Goal: Answer question/provide support: Share knowledge or assist other users

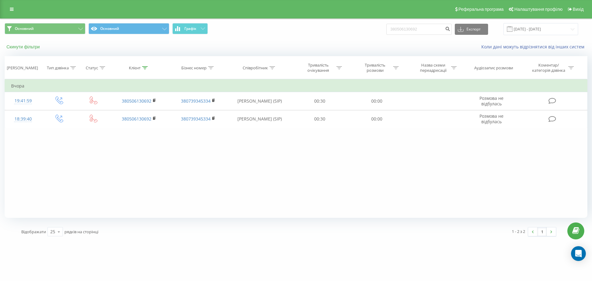
click at [26, 46] on button "Скинути фільтри" at bounding box center [24, 47] width 38 height 6
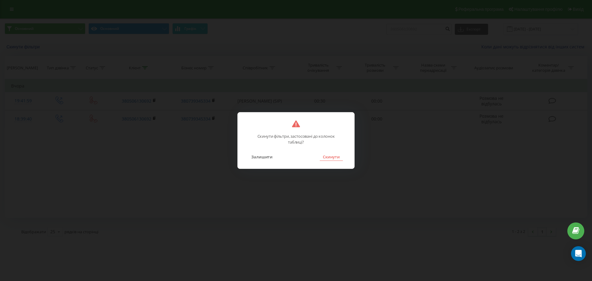
click at [340, 157] on button "Скинути" at bounding box center [331, 157] width 23 height 8
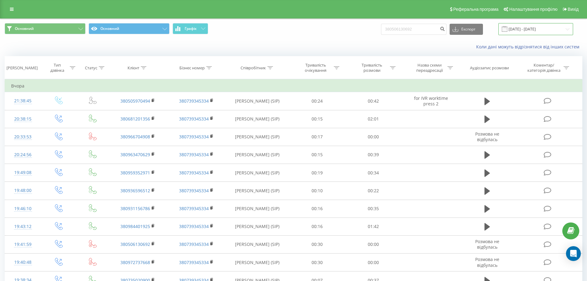
click at [523, 31] on input "18.05.2025 - 18.08.2025" at bounding box center [535, 29] width 75 height 12
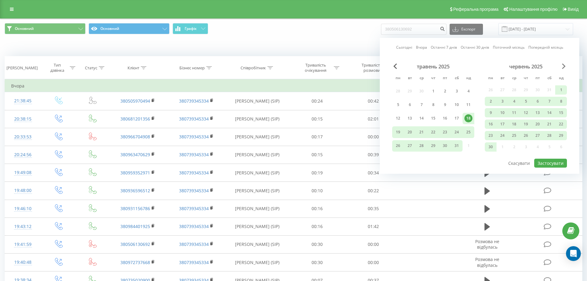
click at [563, 65] on span "Next Month" at bounding box center [564, 67] width 4 height 6
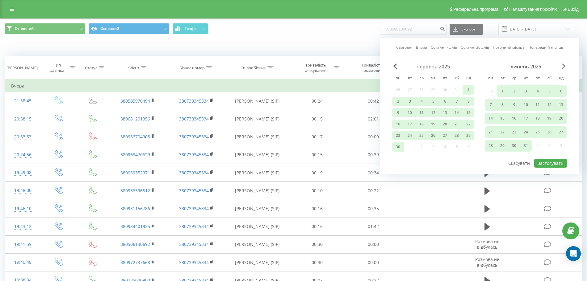
click at [563, 65] on span "Next Month" at bounding box center [564, 67] width 4 height 6
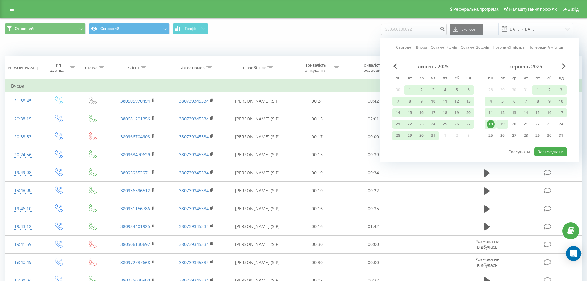
drag, startPoint x: 505, startPoint y: 119, endPoint x: 504, endPoint y: 123, distance: 4.2
click at [504, 121] on div "серпень 2025 пн вт ср чт пт сб нд 28 29 30 31 1 2 3 4 5 6 7 8 9 10 11 12 13 14 …" at bounding box center [525, 103] width 82 height 79
click at [503, 123] on div "19" at bounding box center [502, 124] width 8 height 8
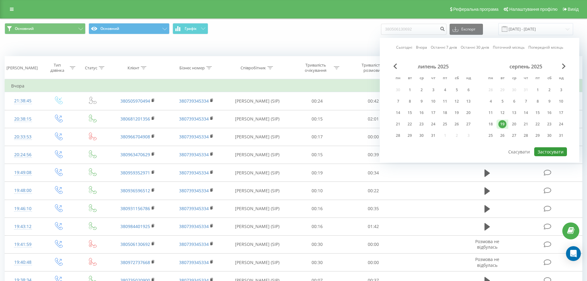
click at [559, 152] on button "Застосувати" at bounding box center [550, 151] width 33 height 9
type input "[DATE] - [DATE]"
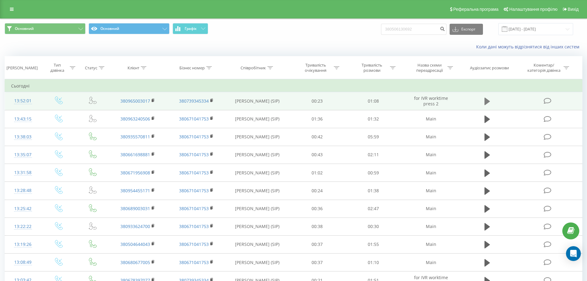
click at [488, 102] on icon at bounding box center [487, 101] width 6 height 9
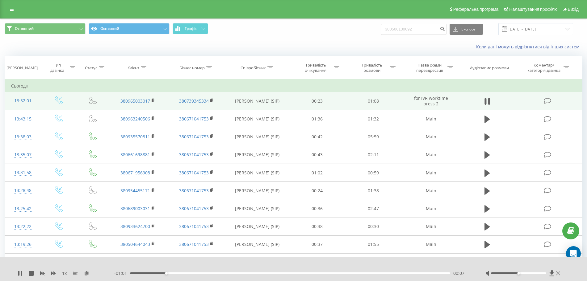
click at [557, 274] on icon at bounding box center [558, 273] width 4 height 5
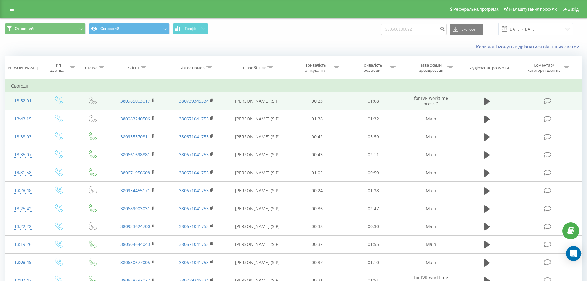
click at [546, 101] on icon at bounding box center [547, 101] width 8 height 6
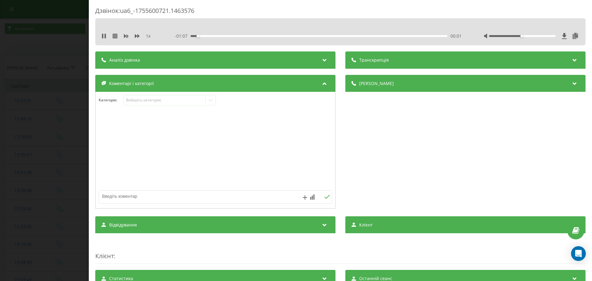
click at [114, 35] on icon at bounding box center [115, 36] width 5 height 5
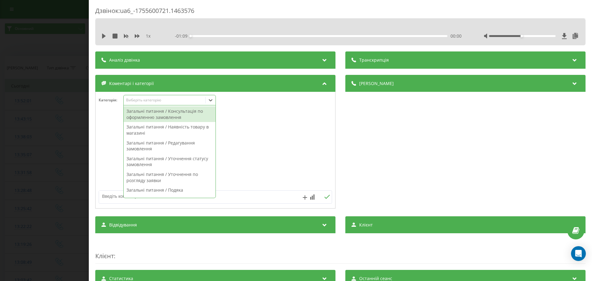
click at [170, 102] on div "Виберіть категорію" at bounding box center [164, 100] width 77 height 5
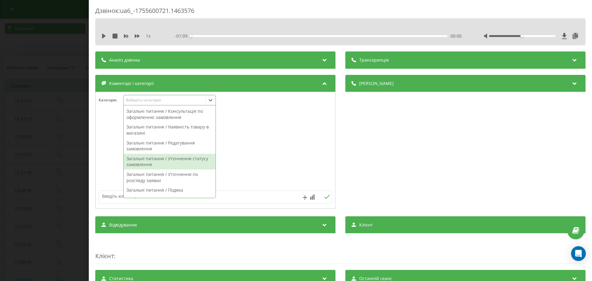
click at [199, 167] on div "Загальні питання / Уточнення статусу замовлення" at bounding box center [170, 162] width 92 height 16
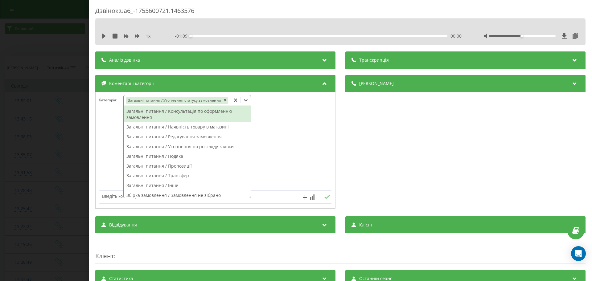
click at [308, 134] on div at bounding box center [216, 151] width 240 height 74
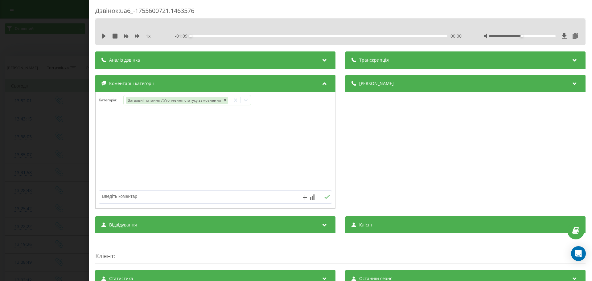
click at [275, 197] on textarea at bounding box center [192, 196] width 186 height 11
type textarea "чи може кур'єра приїхати раніше"
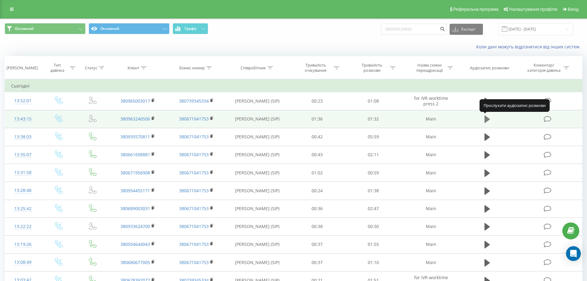
click at [488, 123] on icon at bounding box center [487, 119] width 6 height 9
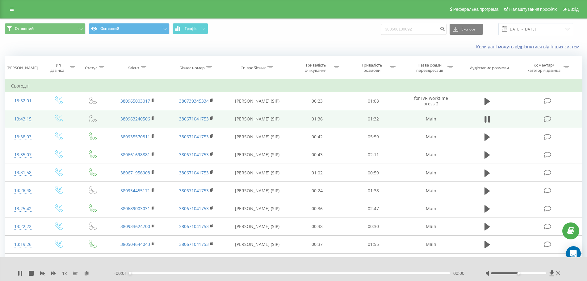
click at [546, 120] on icon at bounding box center [547, 119] width 8 height 6
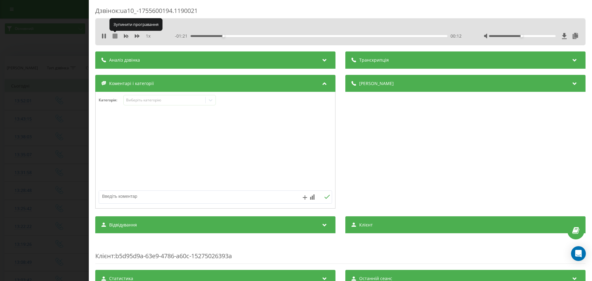
click at [115, 35] on icon at bounding box center [115, 36] width 5 height 5
click at [160, 101] on div "Виберіть категорію" at bounding box center [164, 100] width 77 height 5
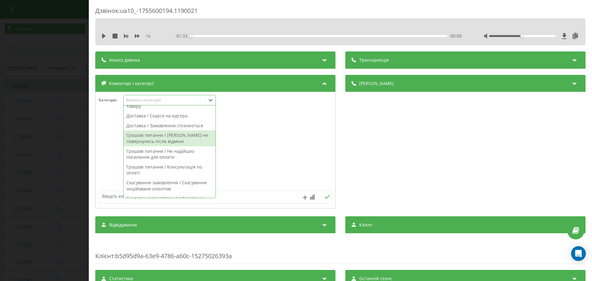
scroll to position [231, 0]
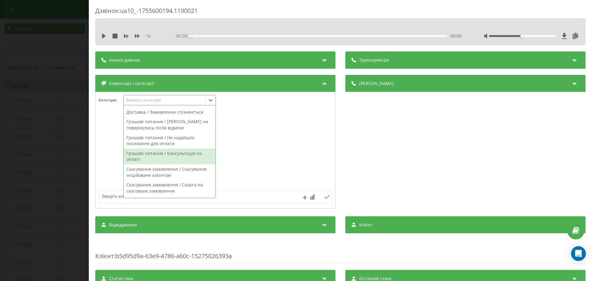
click at [194, 156] on div "Грошові питання / Консультація по оплаті" at bounding box center [170, 157] width 92 height 16
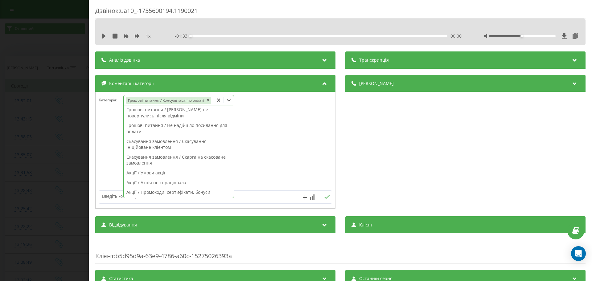
click at [255, 192] on textarea at bounding box center [192, 196] width 186 height 11
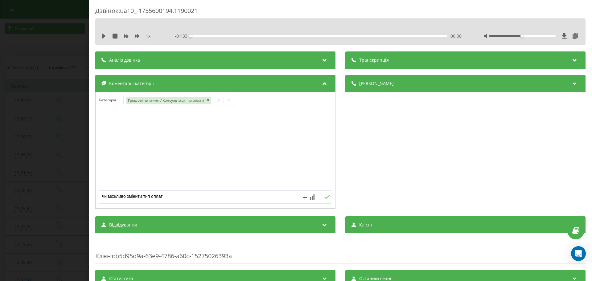
type textarea "чи можливо змінити тип оплати"
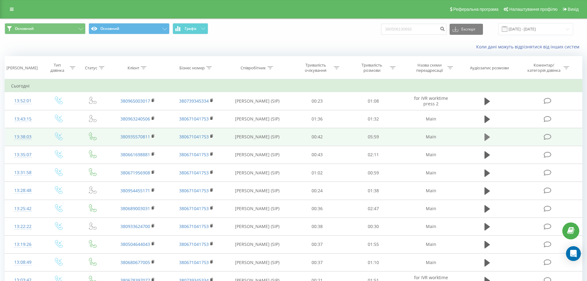
click at [486, 139] on icon at bounding box center [487, 137] width 6 height 7
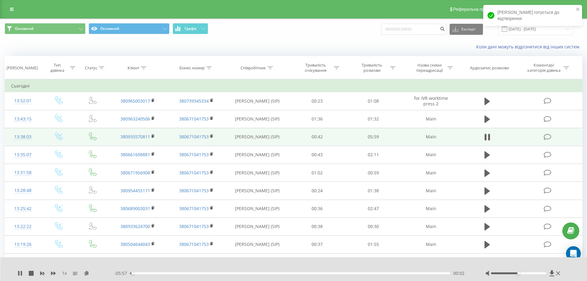
click at [548, 134] on icon at bounding box center [547, 137] width 8 height 6
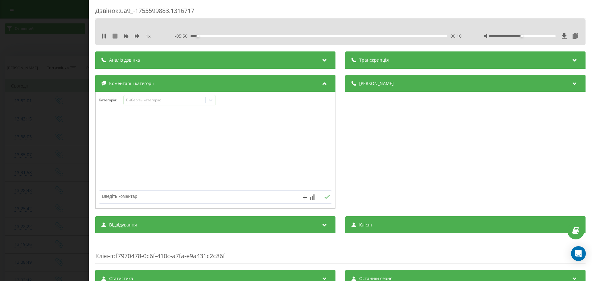
click at [115, 35] on icon at bounding box center [115, 36] width 5 height 5
click at [183, 96] on div "Виберіть категорію" at bounding box center [169, 100] width 93 height 10
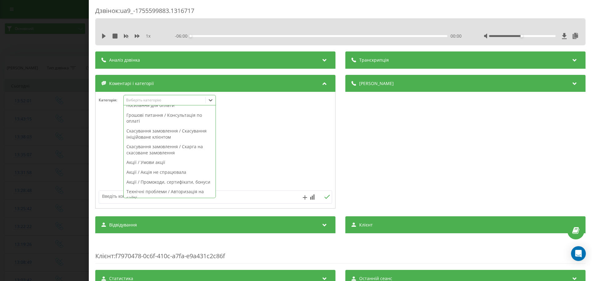
scroll to position [270, 0]
click at [177, 126] on div "Грошові питання / Консультація по оплаті" at bounding box center [170, 118] width 92 height 16
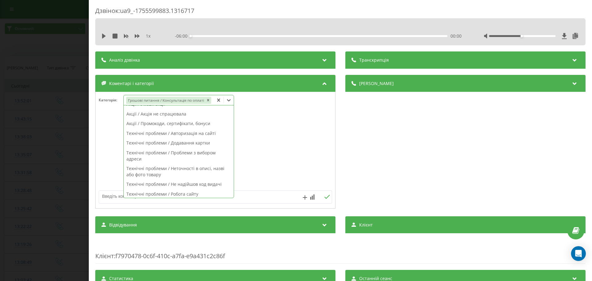
scroll to position [240, 0]
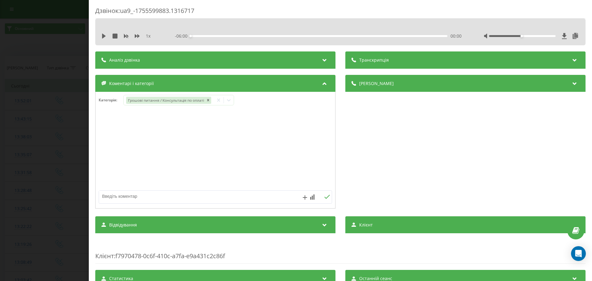
click at [256, 129] on div at bounding box center [216, 151] width 240 height 74
click at [196, 200] on textarea at bounding box center [192, 196] width 186 height 11
click at [214, 194] on textarea at bounding box center [192, 196] width 186 height 11
type textarea "р"
type textarea "замовлення зробило реордер, а кошти ще не повернулись"
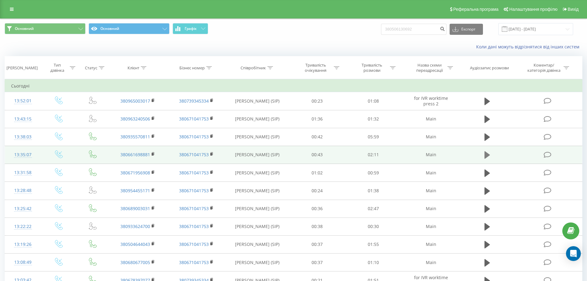
click at [484, 158] on button at bounding box center [486, 155] width 9 height 9
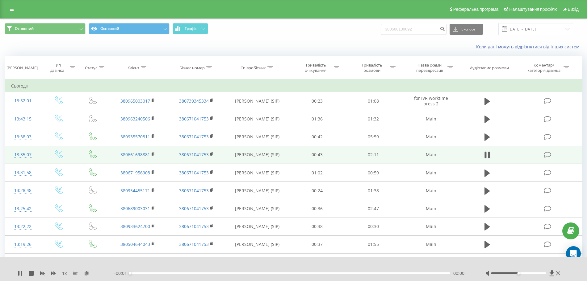
click at [545, 155] on icon at bounding box center [547, 155] width 8 height 6
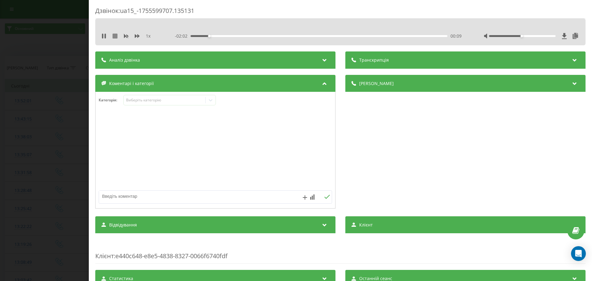
click at [116, 36] on icon at bounding box center [115, 36] width 5 height 5
click at [169, 96] on div "Виберіть категорію" at bounding box center [169, 100] width 93 height 10
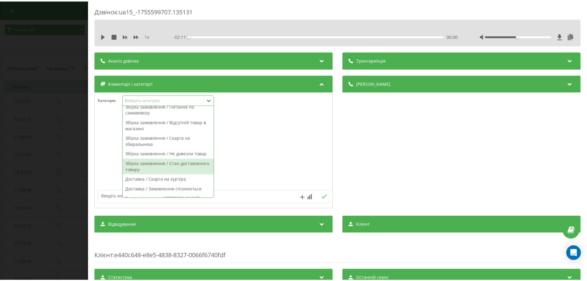
scroll to position [193, 0]
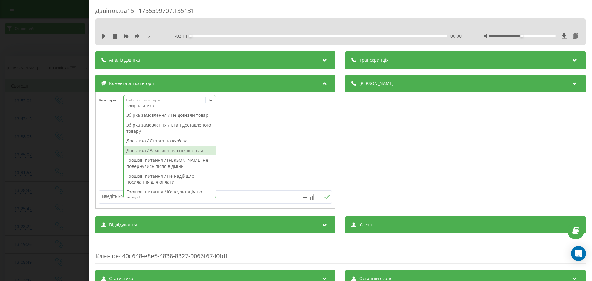
click at [181, 156] on div "Доставка / Замовлення спізнюється" at bounding box center [170, 151] width 92 height 10
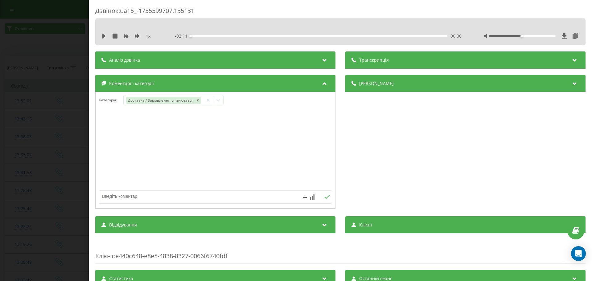
click at [293, 155] on div at bounding box center [216, 151] width 240 height 74
click at [246, 195] on textarea at bounding box center [192, 196] width 186 height 11
type textarea "затримка пріор"
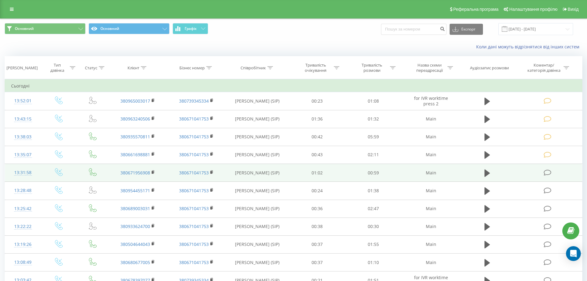
click at [547, 172] on icon at bounding box center [547, 173] width 8 height 6
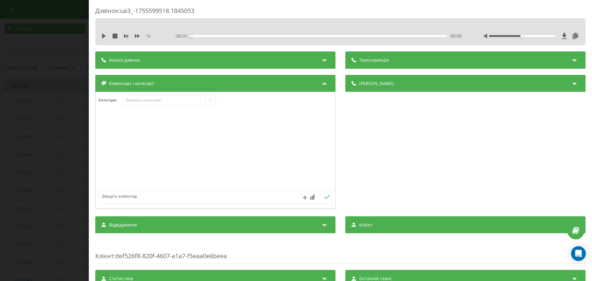
click at [104, 39] on div "1 x" at bounding box center [130, 36] width 57 height 6
click at [103, 37] on icon at bounding box center [104, 36] width 4 height 5
click at [113, 37] on icon at bounding box center [115, 36] width 5 height 5
click at [195, 99] on div "Виберіть категорію" at bounding box center [164, 100] width 77 height 5
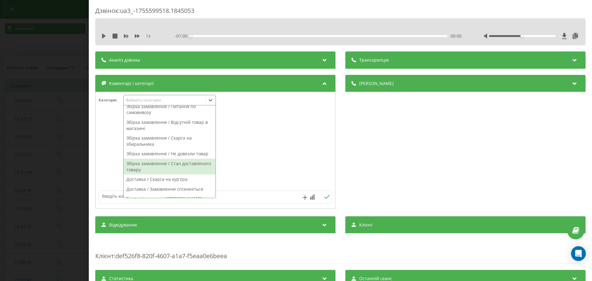
scroll to position [193, 0]
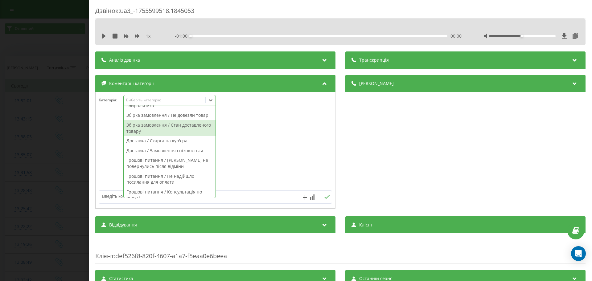
click at [169, 136] on div "Збірка замовлення / Стан доставленого товару" at bounding box center [170, 128] width 92 height 16
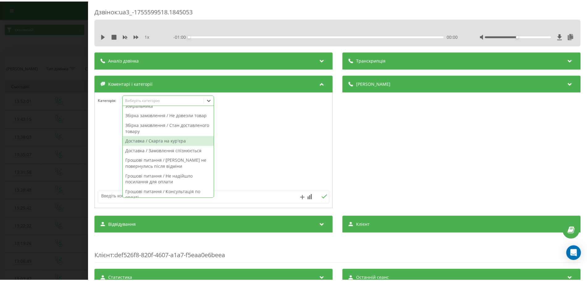
scroll to position [0, 0]
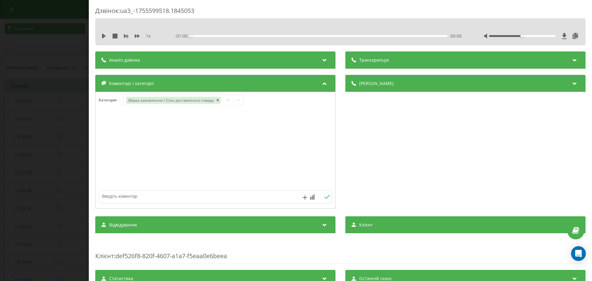
click at [279, 149] on div at bounding box center [216, 151] width 240 height 74
click at [220, 196] on textarea at bounding box center [192, 196] width 186 height 11
type textarea "морозиво було розтанувше"
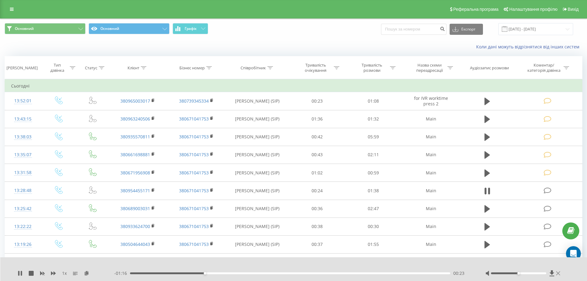
click at [559, 276] on icon at bounding box center [558, 273] width 4 height 5
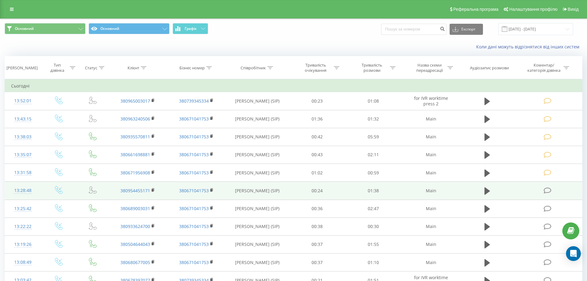
click at [545, 192] on icon at bounding box center [547, 191] width 8 height 6
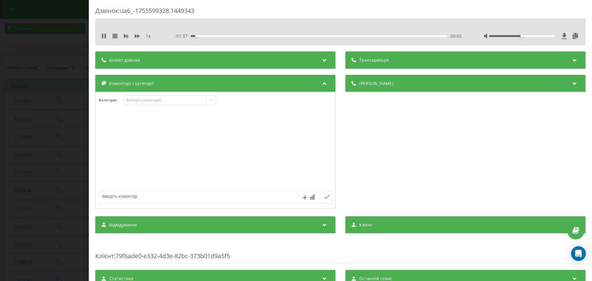
click at [116, 38] on icon at bounding box center [115, 36] width 5 height 5
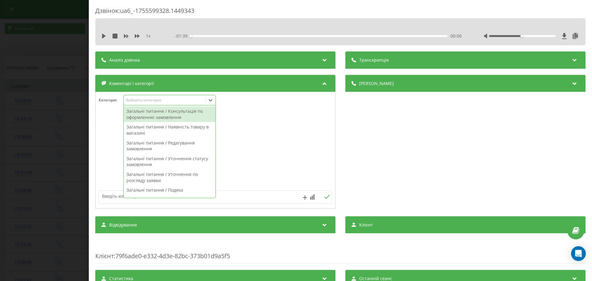
click at [169, 98] on div "Виберіть категорію" at bounding box center [164, 100] width 77 height 5
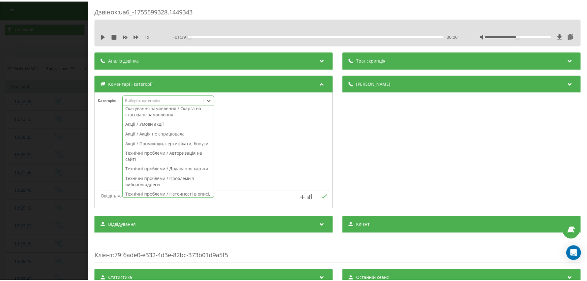
scroll to position [309, 0]
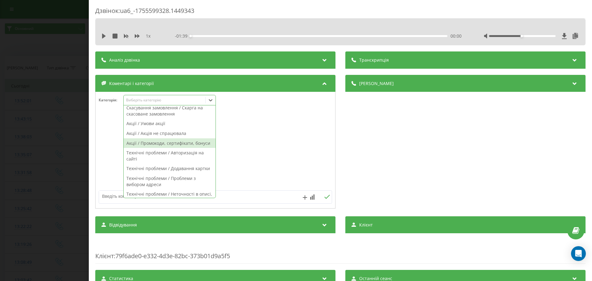
click at [167, 147] on div "Акції / Промокоди, сертифікати, бонуси" at bounding box center [170, 144] width 92 height 10
click at [264, 156] on div at bounding box center [216, 151] width 240 height 74
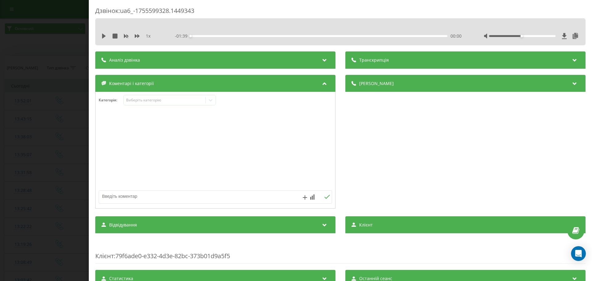
click at [223, 192] on textarea at bounding box center [192, 196] width 186 height 11
type textarea "як працює промо"
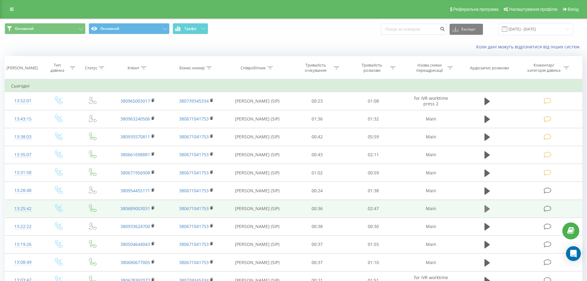
click at [491, 210] on button at bounding box center [486, 209] width 9 height 9
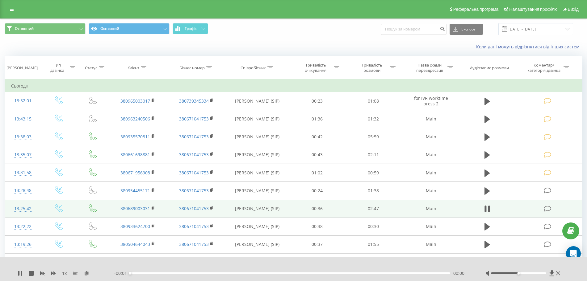
click at [548, 208] on icon at bounding box center [547, 209] width 8 height 6
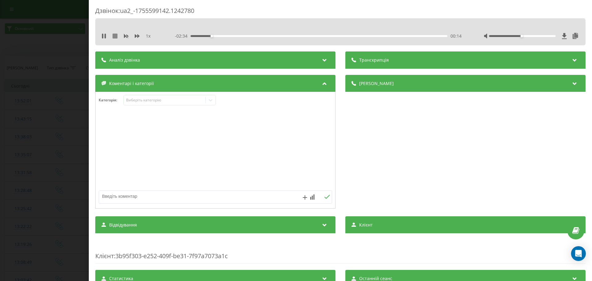
click at [114, 35] on icon at bounding box center [115, 36] width 5 height 5
click at [159, 98] on div "Виберіть категорію" at bounding box center [164, 100] width 77 height 5
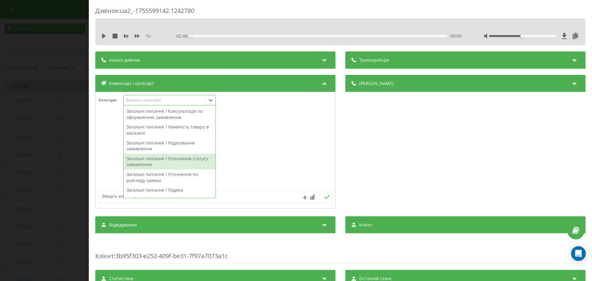
click at [181, 157] on div "Загальні питання / Уточнення статусу замовлення" at bounding box center [170, 162] width 92 height 16
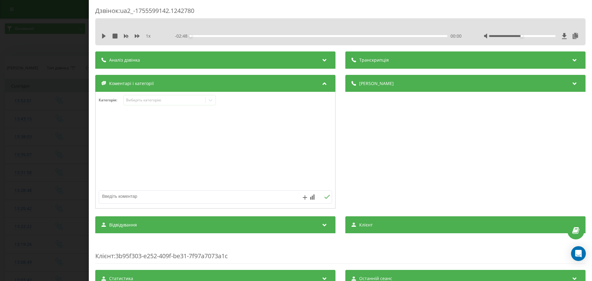
click at [284, 140] on div at bounding box center [216, 151] width 240 height 74
click at [230, 201] on textarea at bounding box center [192, 196] width 186 height 11
type textarea "чи може кл отримати своє замовлення у замовлений час"
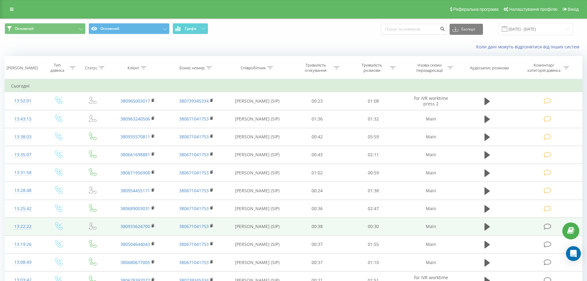
click at [548, 229] on icon at bounding box center [547, 227] width 8 height 6
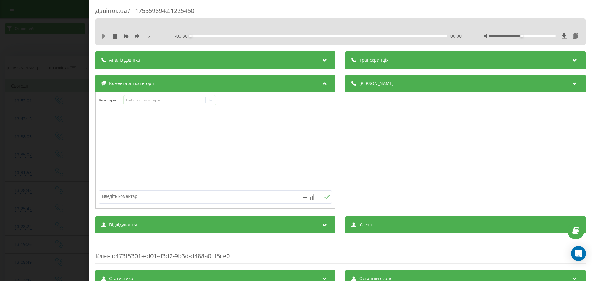
click at [104, 36] on icon at bounding box center [104, 36] width 4 height 5
click at [115, 39] on div "1 x - 00:20 00:09 00:09" at bounding box center [340, 35] width 481 height 9
click at [114, 38] on icon at bounding box center [115, 36] width 5 height 5
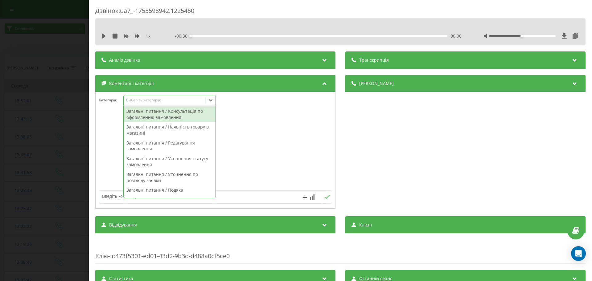
click at [182, 101] on div "Виберіть категорію" at bounding box center [164, 100] width 77 height 5
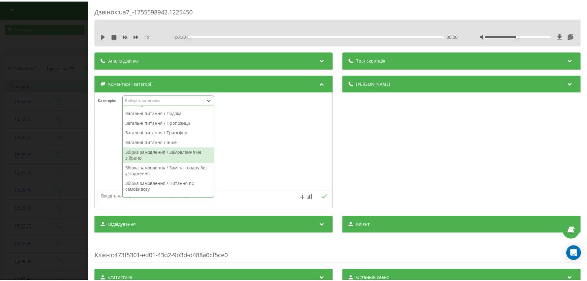
scroll to position [116, 0]
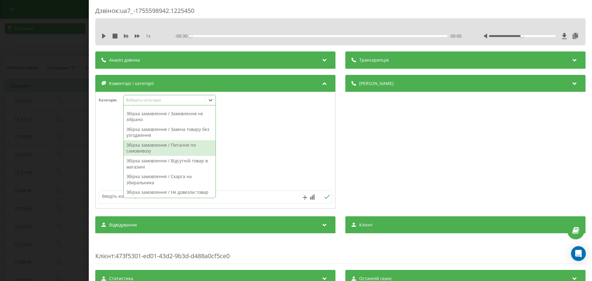
click at [195, 151] on div "Збірка замовлення / Питання по самовивозу" at bounding box center [170, 148] width 92 height 16
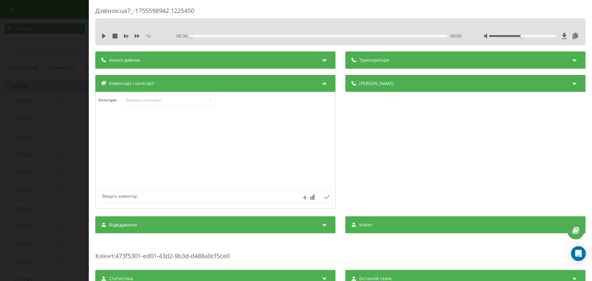
click at [253, 198] on textarea at bounding box center [192, 196] width 186 height 11
type textarea "чи може клієнт отримати зібране замовлення раніше"
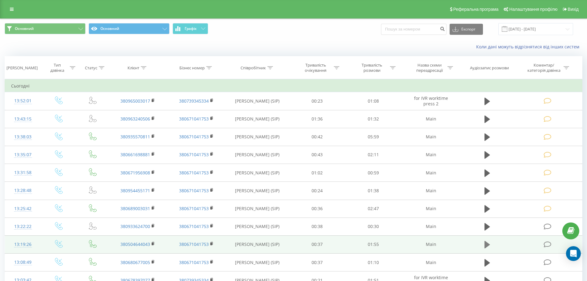
click at [486, 247] on icon at bounding box center [487, 244] width 6 height 7
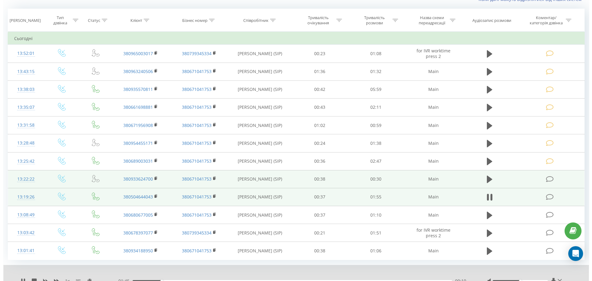
scroll to position [50, 0]
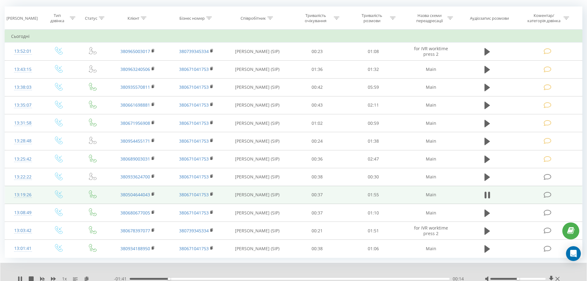
click at [547, 192] on icon at bounding box center [547, 195] width 8 height 6
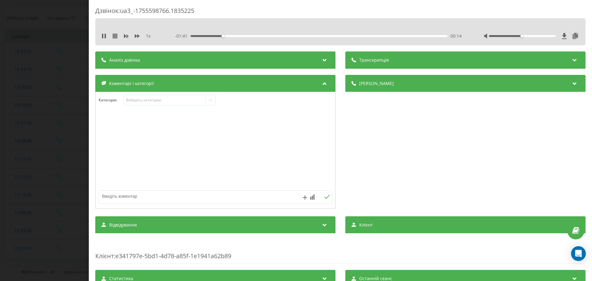
click at [116, 35] on icon at bounding box center [115, 36] width 5 height 5
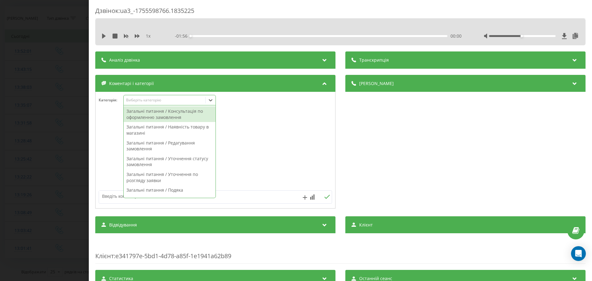
click at [167, 99] on div "Виберіть категорію" at bounding box center [164, 100] width 77 height 5
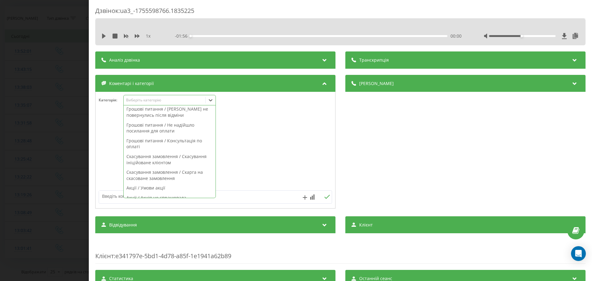
scroll to position [283, 0]
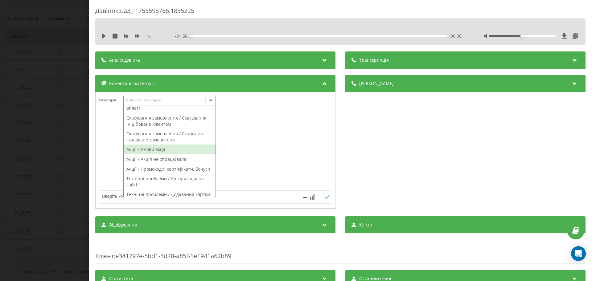
click at [187, 154] on div "Акції / Умови акції" at bounding box center [170, 150] width 92 height 10
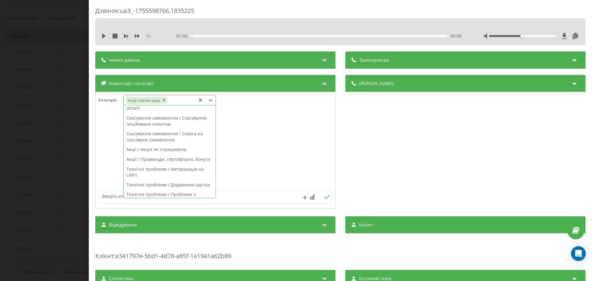
click at [295, 160] on div at bounding box center [216, 151] width 240 height 74
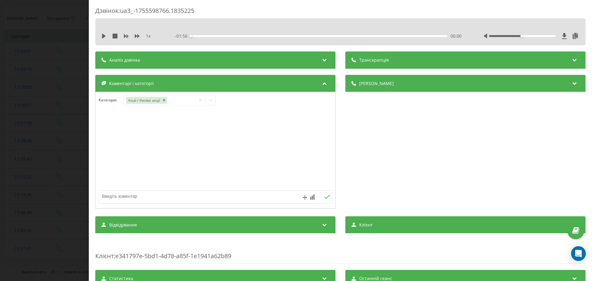
click at [222, 202] on textarea at bounding box center [192, 196] width 186 height 11
type textarea "акція з райфкарткою"
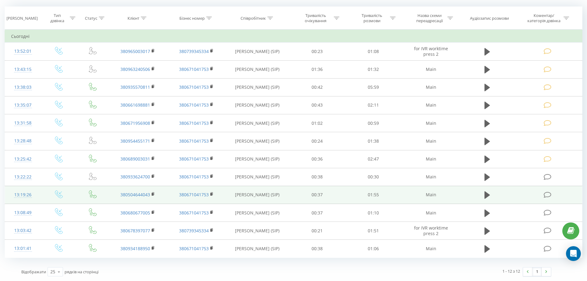
click at [546, 196] on icon at bounding box center [547, 195] width 8 height 6
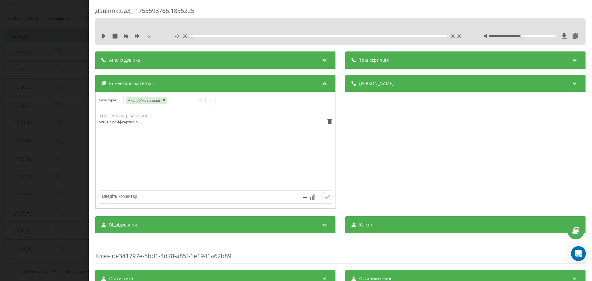
click at [73, 156] on div "Дзвінок : ua3_-1755598766.1835225 1 x - 01:56 00:00 00:00 Транскрипція Для AI-а…" at bounding box center [296, 140] width 592 height 281
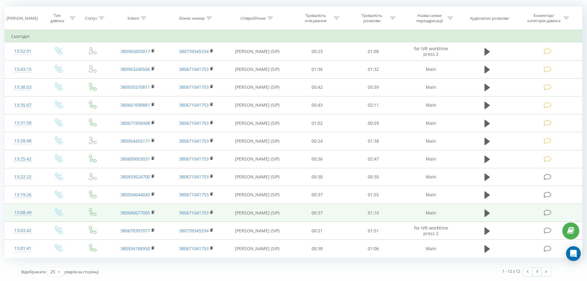
click at [550, 214] on icon at bounding box center [547, 213] width 8 height 6
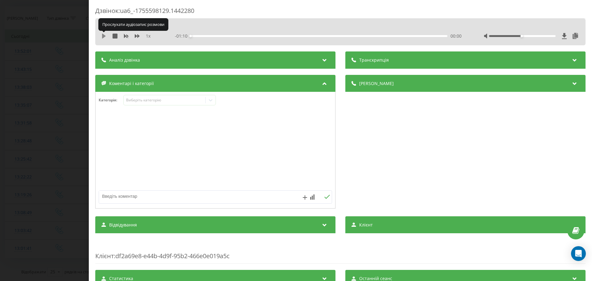
click at [102, 37] on icon at bounding box center [104, 36] width 5 height 5
click at [535, 35] on div at bounding box center [522, 36] width 67 height 2
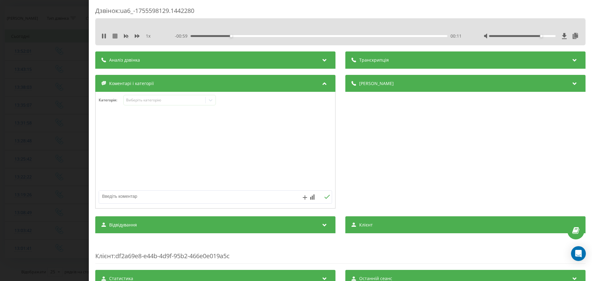
click at [114, 34] on icon at bounding box center [115, 36] width 5 height 5
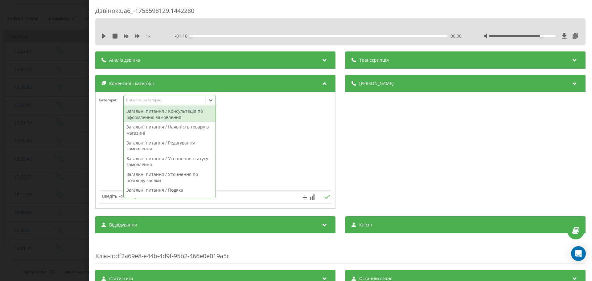
click at [168, 99] on div "Виберіть категорію" at bounding box center [164, 100] width 77 height 5
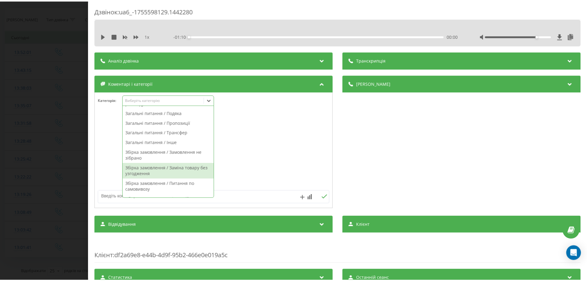
scroll to position [116, 0]
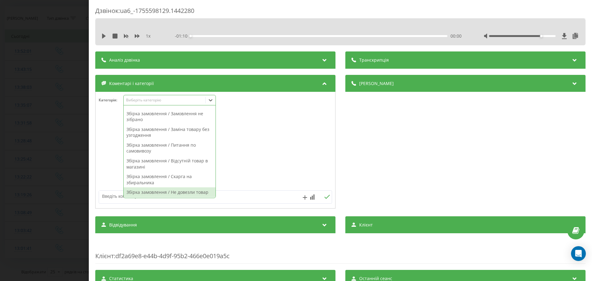
click at [174, 189] on div "Збірка замовлення / Не довезли товар" at bounding box center [170, 193] width 92 height 10
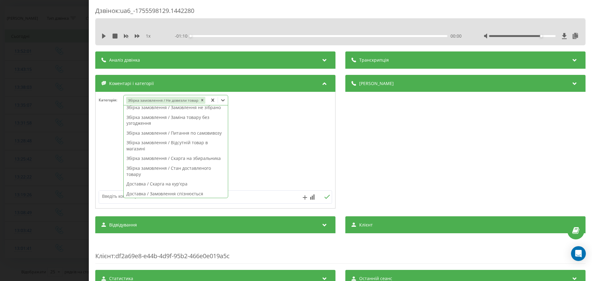
click at [257, 189] on div at bounding box center [216, 160] width 240 height 93
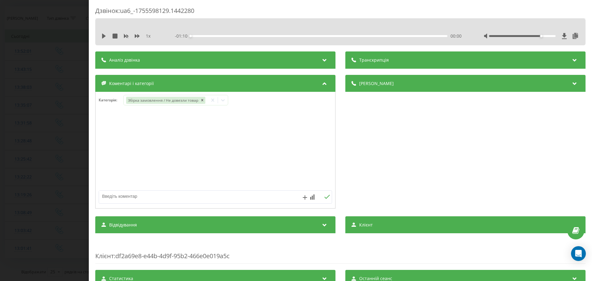
click at [247, 195] on textarea at bounding box center [192, 196] width 186 height 11
type textarea "не довезли приправи"
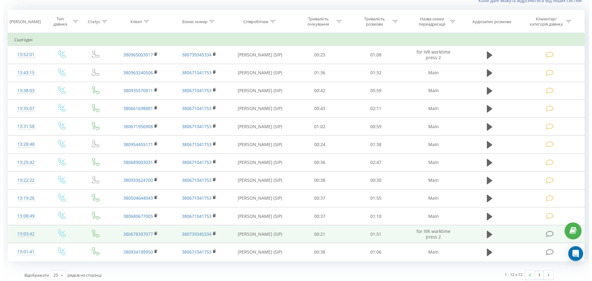
scroll to position [50, 0]
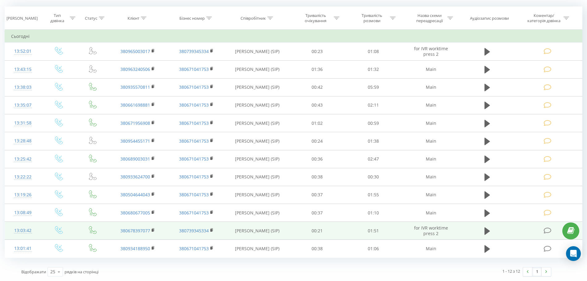
click at [546, 231] on icon at bounding box center [547, 231] width 8 height 6
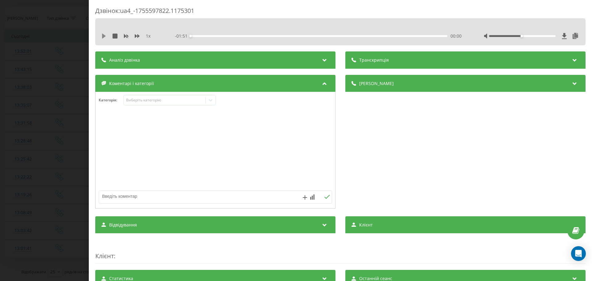
click at [104, 35] on icon at bounding box center [104, 36] width 4 height 5
click at [116, 37] on icon at bounding box center [115, 36] width 5 height 5
click at [164, 103] on div "Виберіть категорію" at bounding box center [169, 100] width 93 height 10
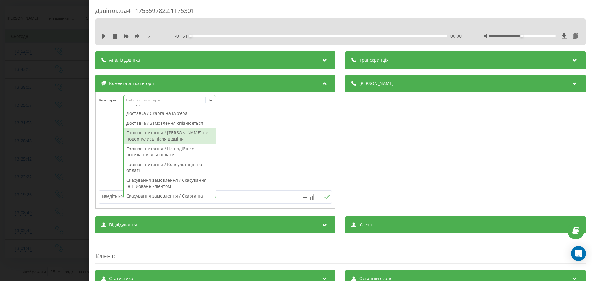
scroll to position [231, 0]
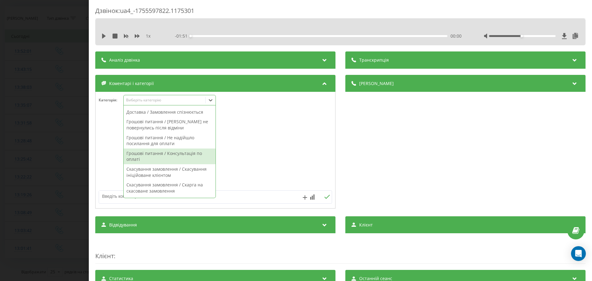
click at [179, 164] on div "Грошові питання / Консультація по оплаті" at bounding box center [170, 157] width 92 height 16
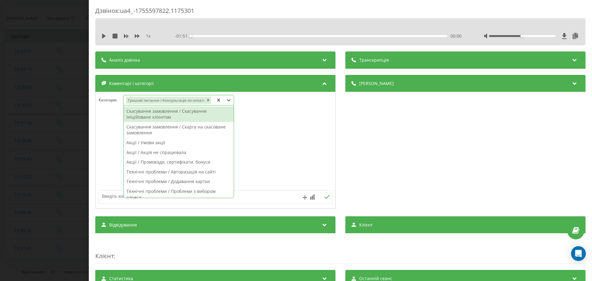
scroll to position [201, 0]
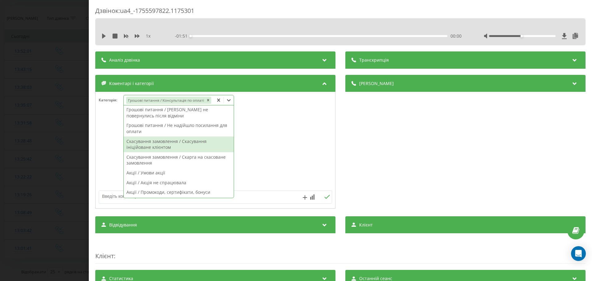
click at [314, 151] on div at bounding box center [216, 151] width 240 height 74
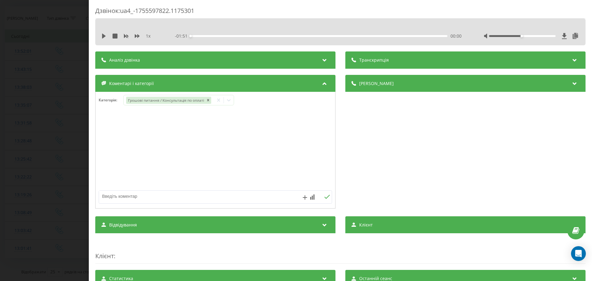
click at [210, 192] on textarea at bounding box center [192, 196] width 186 height 11
type textarea "чому не списується оплата"
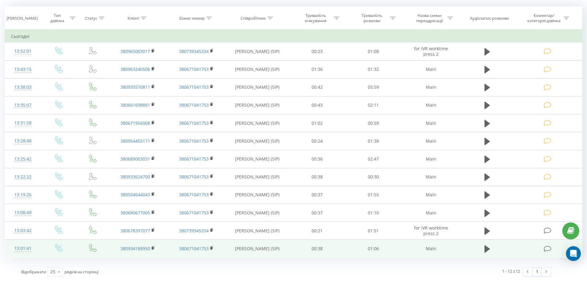
click at [544, 252] on icon at bounding box center [547, 249] width 8 height 6
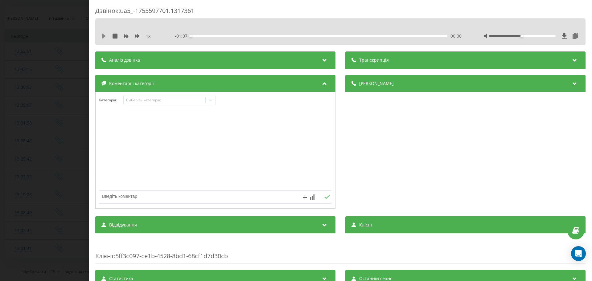
click at [103, 34] on icon at bounding box center [104, 36] width 5 height 5
click at [116, 37] on icon at bounding box center [115, 36] width 5 height 5
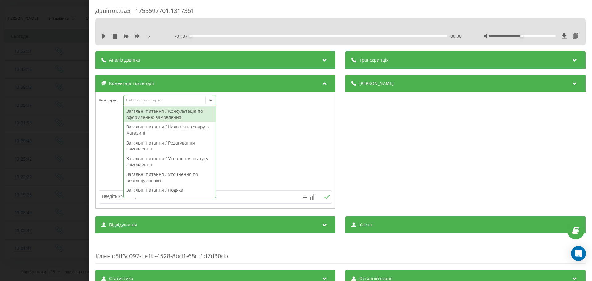
click at [179, 96] on div "Виберіть категорію" at bounding box center [169, 100] width 93 height 10
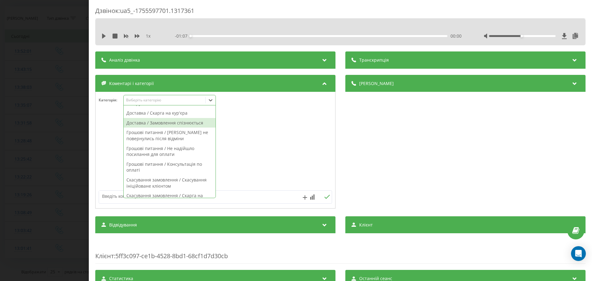
scroll to position [231, 0]
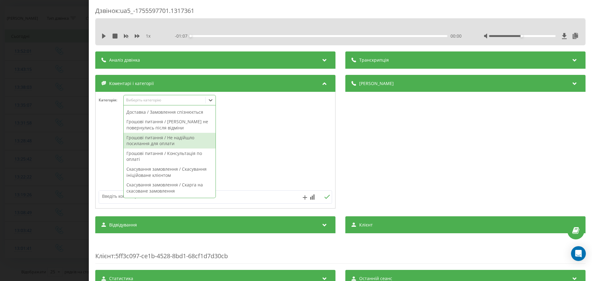
click at [190, 148] on div "Грошові питання / Не надійшло посилання для оплати" at bounding box center [170, 141] width 92 height 16
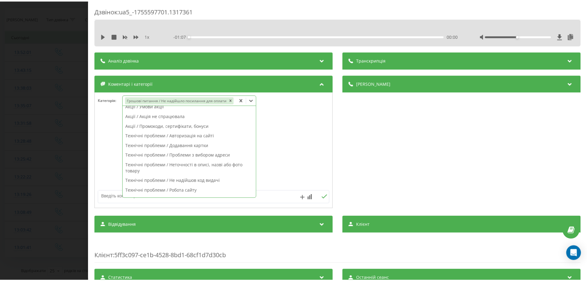
scroll to position [0, 0]
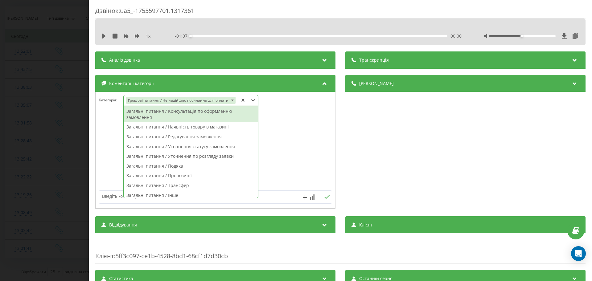
click at [262, 148] on div at bounding box center [216, 151] width 240 height 74
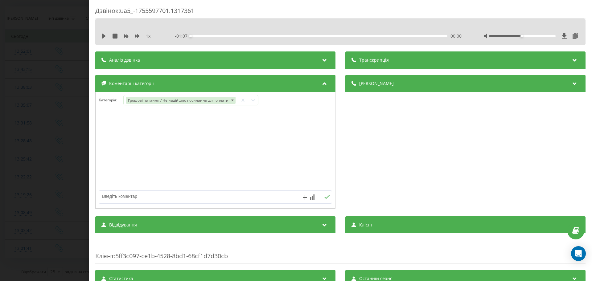
click at [211, 197] on textarea at bounding box center [192, 196] width 186 height 11
type textarea "надіслати посилання для оплати"
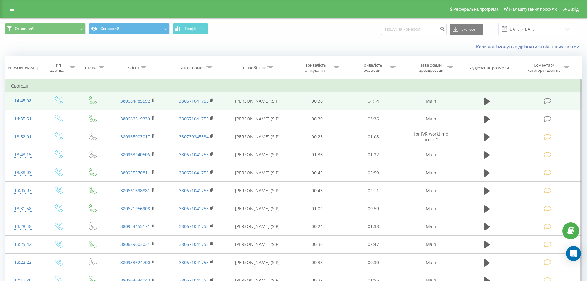
click at [544, 102] on icon at bounding box center [547, 101] width 8 height 6
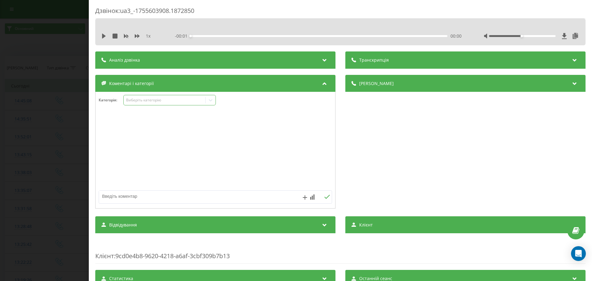
click at [156, 97] on div "Виберіть категорію" at bounding box center [169, 100] width 93 height 10
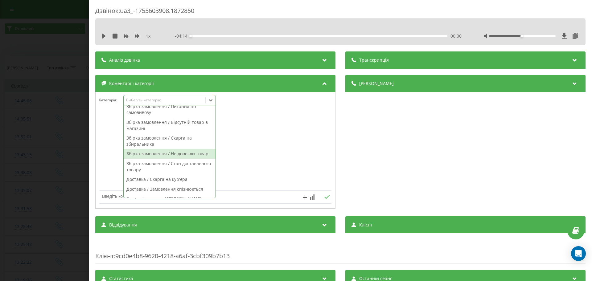
scroll to position [193, 0]
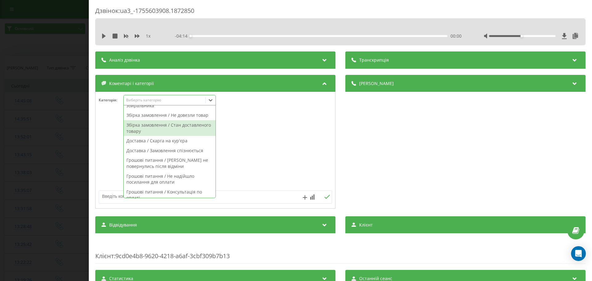
click at [183, 135] on div "Збірка замовлення / Стан доставленого товару" at bounding box center [170, 128] width 92 height 16
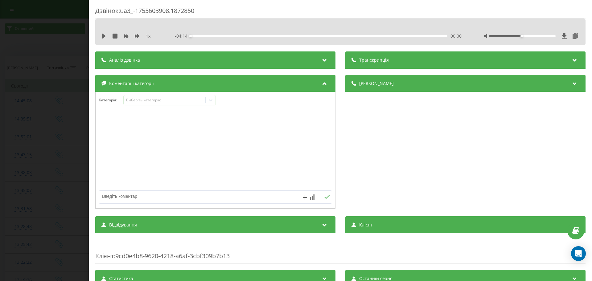
click at [254, 193] on textarea at bounding box center [192, 196] width 186 height 11
type textarea "д"
type textarea "привезли прострочений товар"
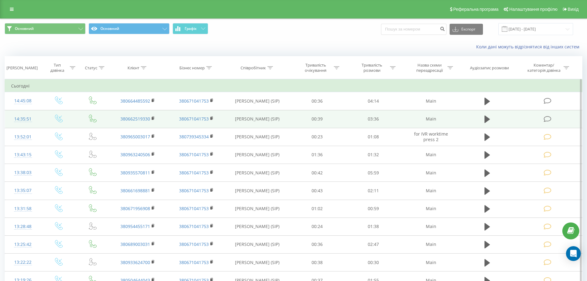
click at [546, 119] on icon at bounding box center [547, 119] width 8 height 6
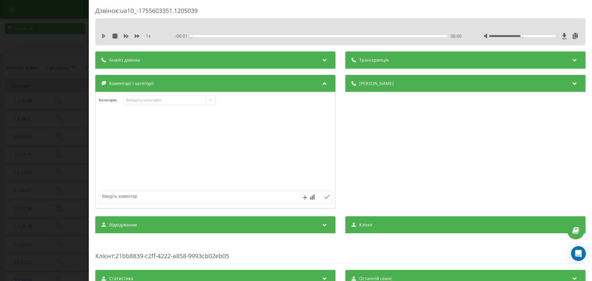
click at [103, 35] on icon at bounding box center [104, 36] width 4 height 5
click at [114, 38] on icon at bounding box center [115, 36] width 5 height 5
click at [166, 102] on div "Виберіть категорію" at bounding box center [164, 100] width 77 height 5
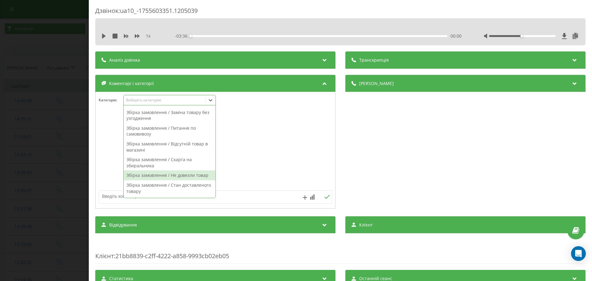
scroll to position [116, 0]
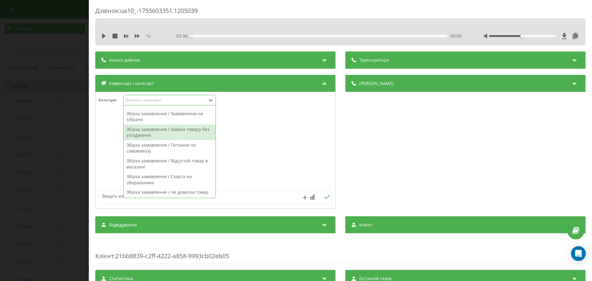
click at [185, 137] on div "Збірка замовлення / Заміна товару без узгодження" at bounding box center [170, 133] width 92 height 16
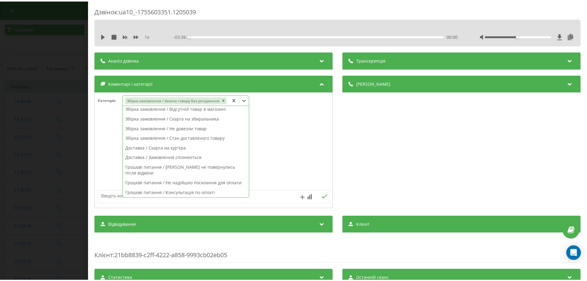
scroll to position [91, 0]
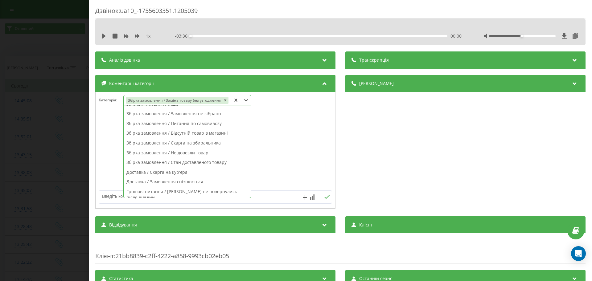
click at [264, 194] on textarea at bounding box center [192, 196] width 186 height 11
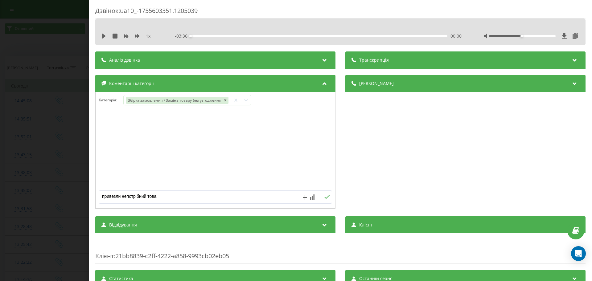
type textarea "привезли непотрібний товар"
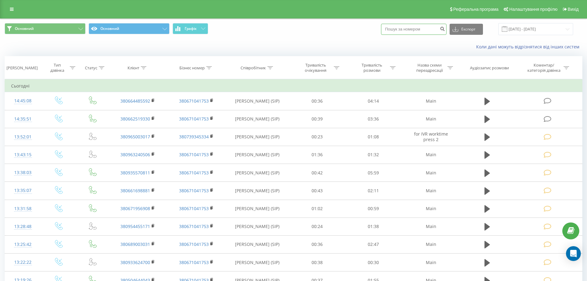
click at [418, 25] on input at bounding box center [413, 29] width 65 height 11
paste input "380968493460"
type input "380968493460"
click at [517, 28] on input "19.08.2025 - 19.08.2025" at bounding box center [535, 29] width 75 height 12
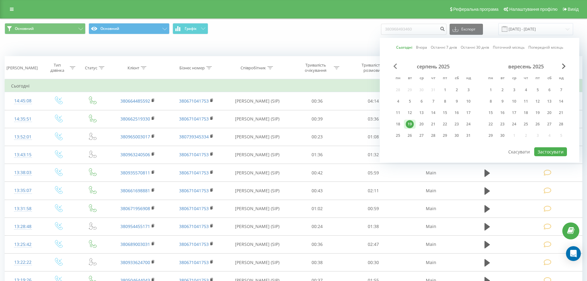
click at [395, 68] on span "Previous Month" at bounding box center [395, 67] width 4 height 6
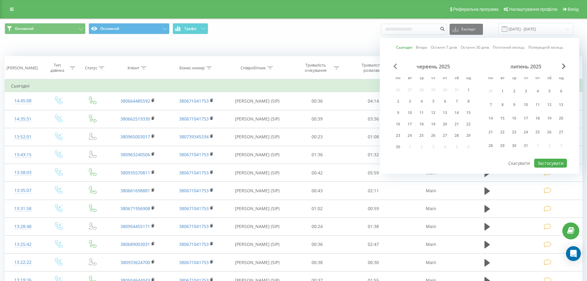
click at [395, 68] on span "Previous Month" at bounding box center [395, 67] width 4 height 6
click at [396, 67] on span "Previous Month" at bounding box center [395, 67] width 4 height 6
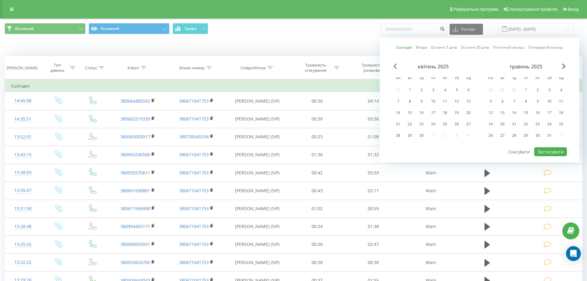
click at [395, 65] on span "Previous Month" at bounding box center [395, 67] width 4 height 6
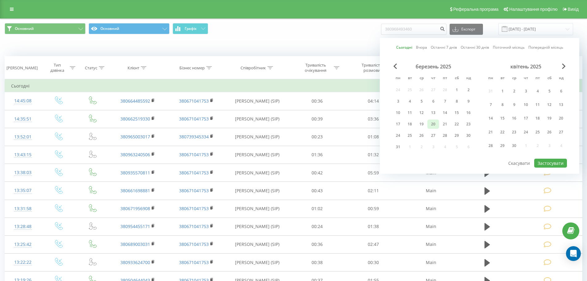
click at [432, 121] on div "20" at bounding box center [433, 124] width 8 height 8
click at [564, 65] on span "Next Month" at bounding box center [564, 67] width 4 height 6
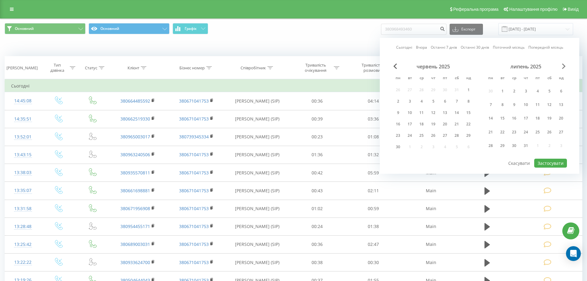
click at [564, 65] on span "Next Month" at bounding box center [564, 67] width 4 height 6
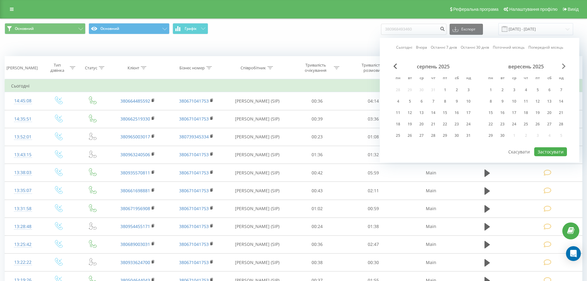
click at [564, 65] on span "Next Month" at bounding box center [564, 67] width 4 height 6
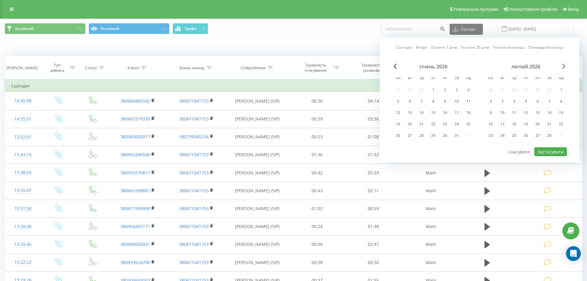
click at [564, 65] on span "Next Month" at bounding box center [564, 67] width 4 height 6
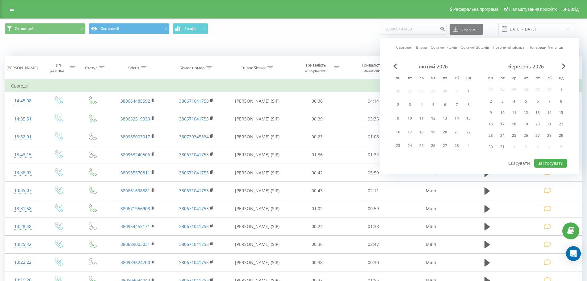
click at [397, 67] on span "Previous Month" at bounding box center [395, 67] width 4 height 6
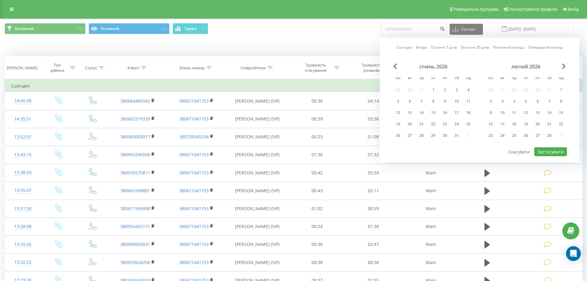
click at [397, 67] on span "Previous Month" at bounding box center [395, 67] width 4 height 6
click at [421, 138] on div "31" at bounding box center [421, 136] width 8 height 8
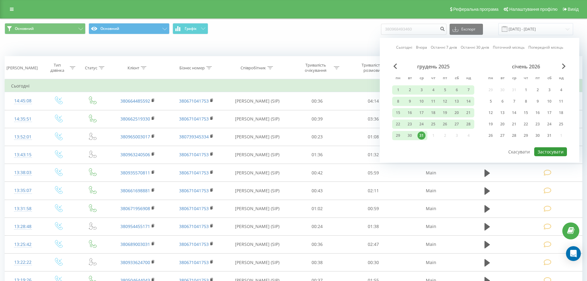
click at [542, 150] on button "Застосувати" at bounding box center [550, 151] width 33 height 9
type input "20.03.2025 - 31.12.2025"
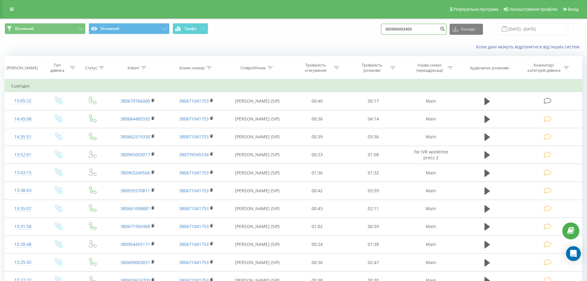
click at [416, 28] on input "380968493460" at bounding box center [413, 29] width 65 height 11
click at [446, 31] on button "submit" at bounding box center [442, 29] width 8 height 11
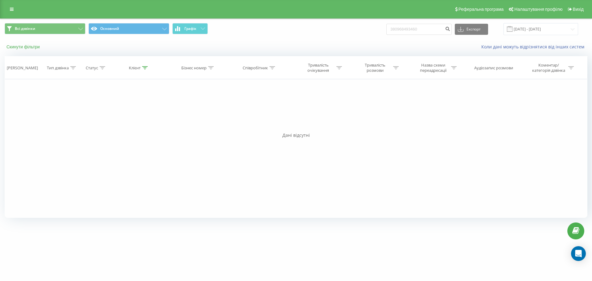
click at [30, 48] on button "Скинути фільтри" at bounding box center [24, 47] width 38 height 6
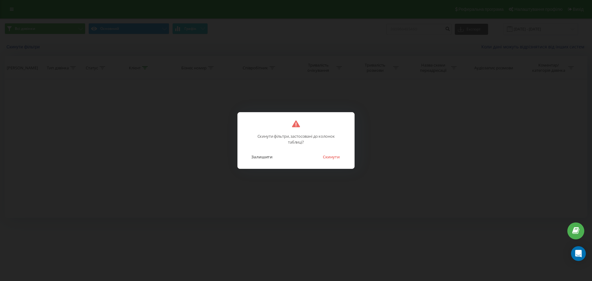
click at [332, 162] on div "Скинути фільтри, застосовані до колонок таблиці? Залишити Скинути" at bounding box center [296, 140] width 117 height 57
click at [331, 160] on button "Скинути" at bounding box center [331, 157] width 23 height 8
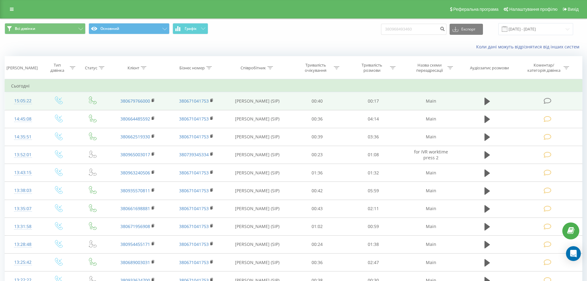
click at [547, 100] on icon at bounding box center [547, 101] width 8 height 6
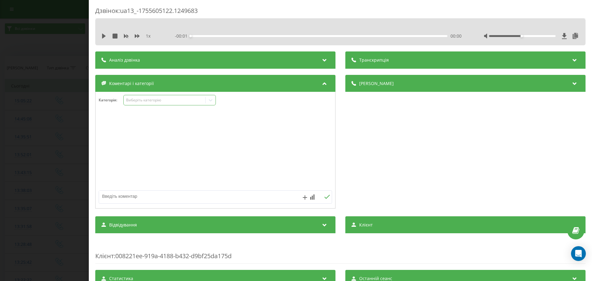
click at [164, 99] on div "Виберіть категорію" at bounding box center [164, 100] width 77 height 5
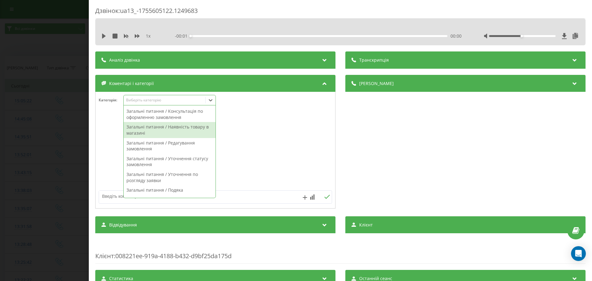
scroll to position [39, 0]
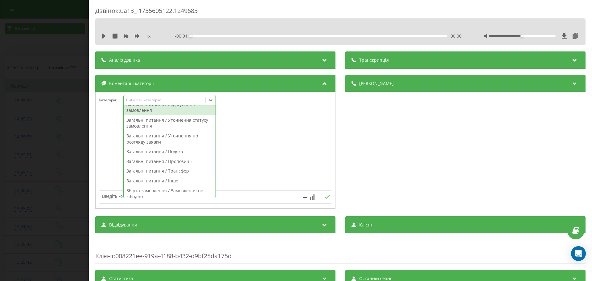
click at [175, 111] on div "Загальні питання / Редагування замовлення" at bounding box center [170, 108] width 92 height 16
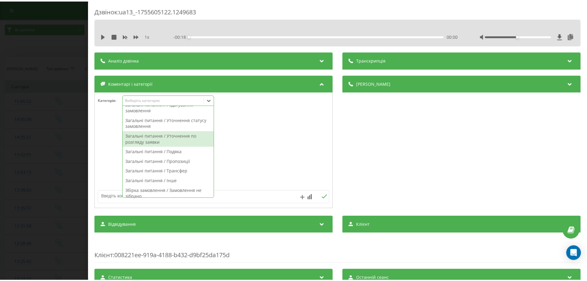
scroll to position [17, 0]
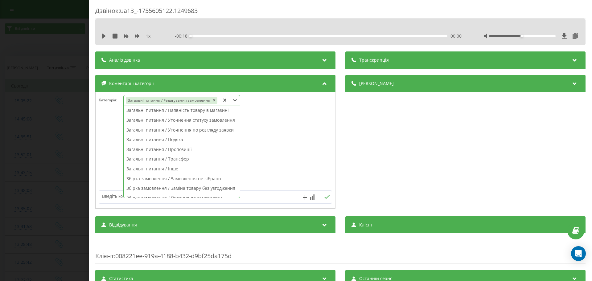
click at [259, 193] on textarea at bounding box center [192, 196] width 186 height 11
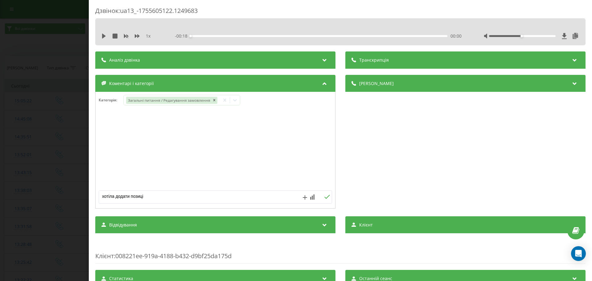
type textarea "хотіла додати позицію"
